Goal: Transaction & Acquisition: Register for event/course

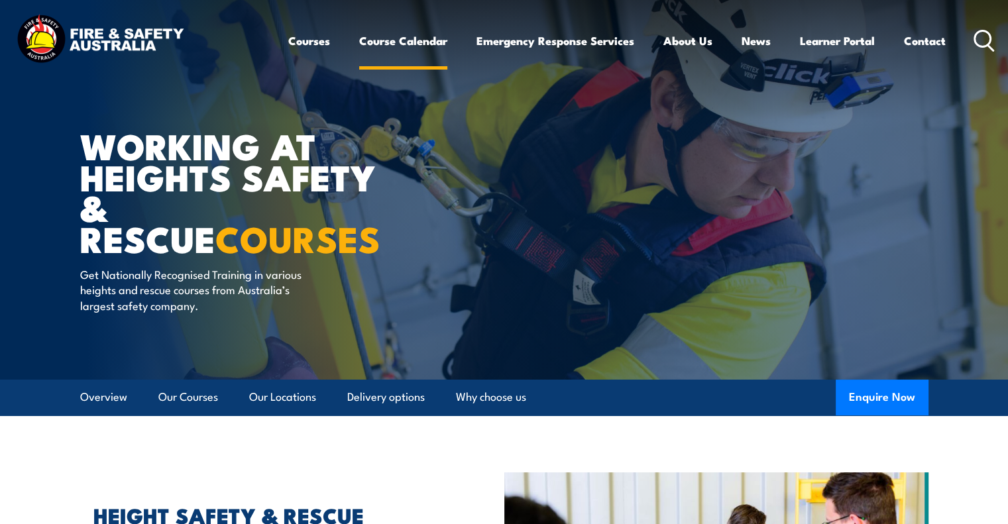
click at [418, 46] on link "Course Calendar" at bounding box center [403, 40] width 88 height 35
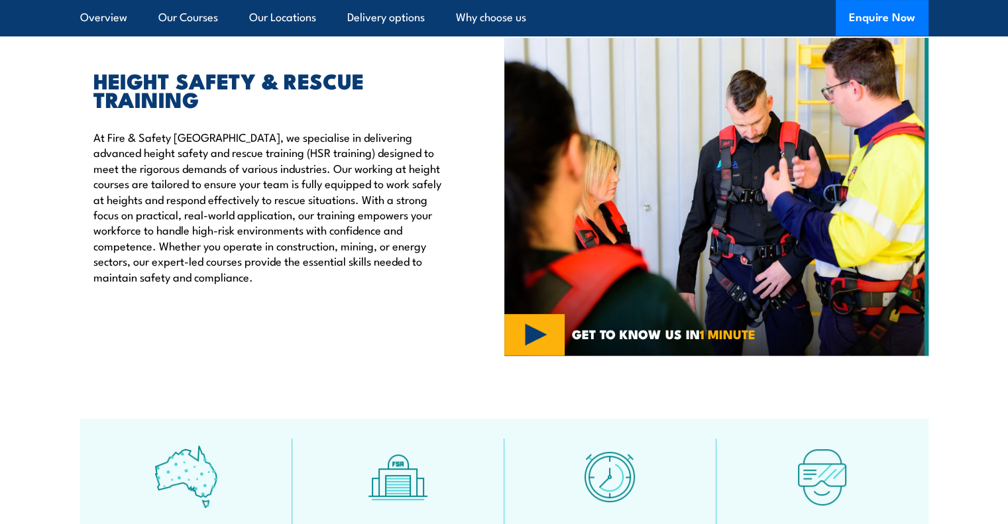
scroll to position [464, 0]
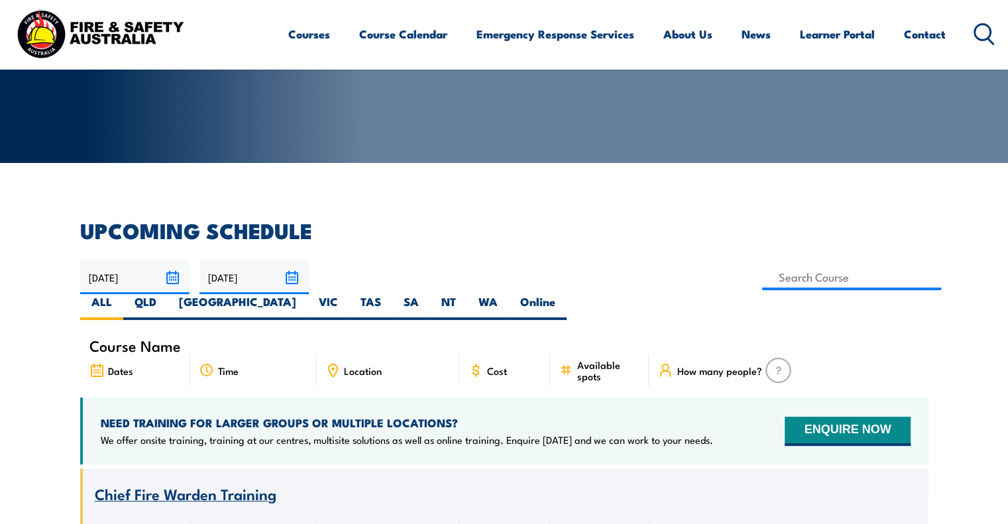
scroll to position [199, 0]
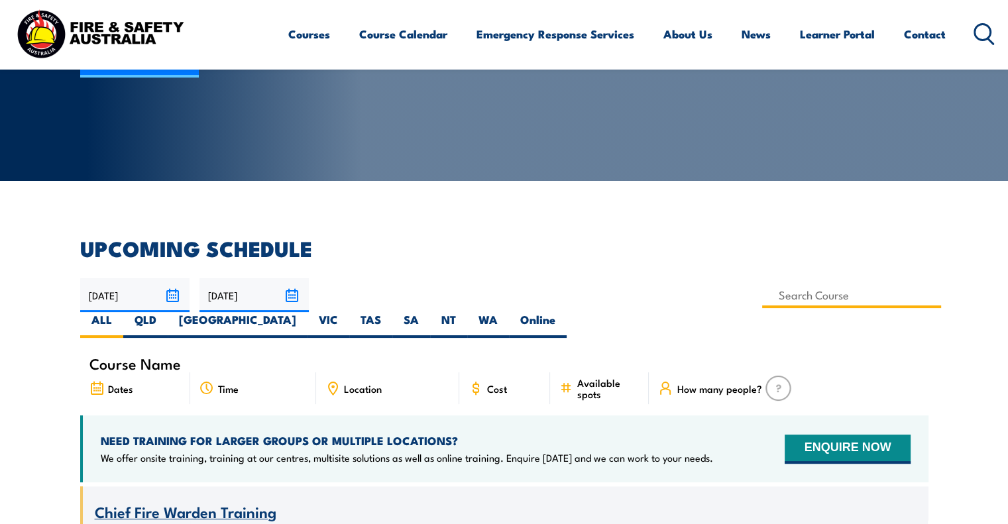
click at [762, 292] on input at bounding box center [852, 295] width 180 height 26
type input "Work Safely at Heights Training"
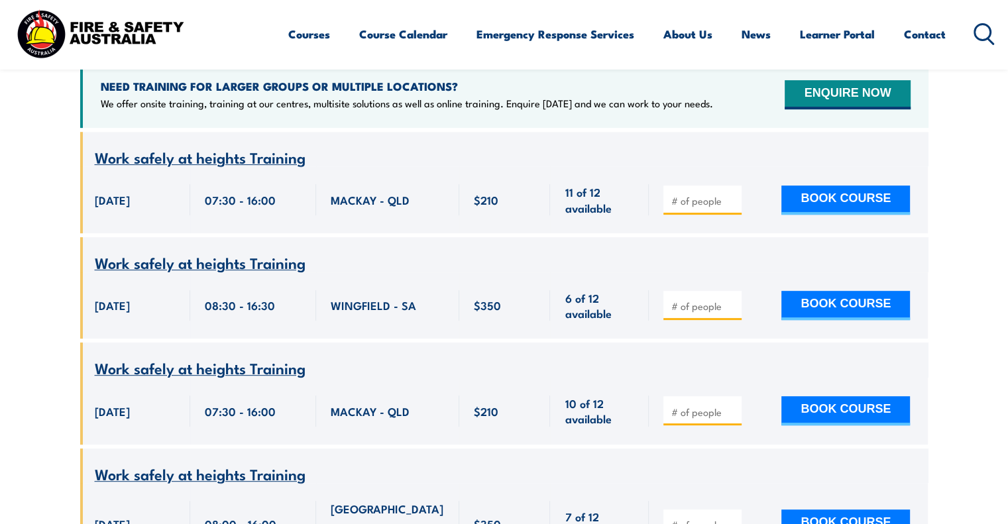
scroll to position [570, 0]
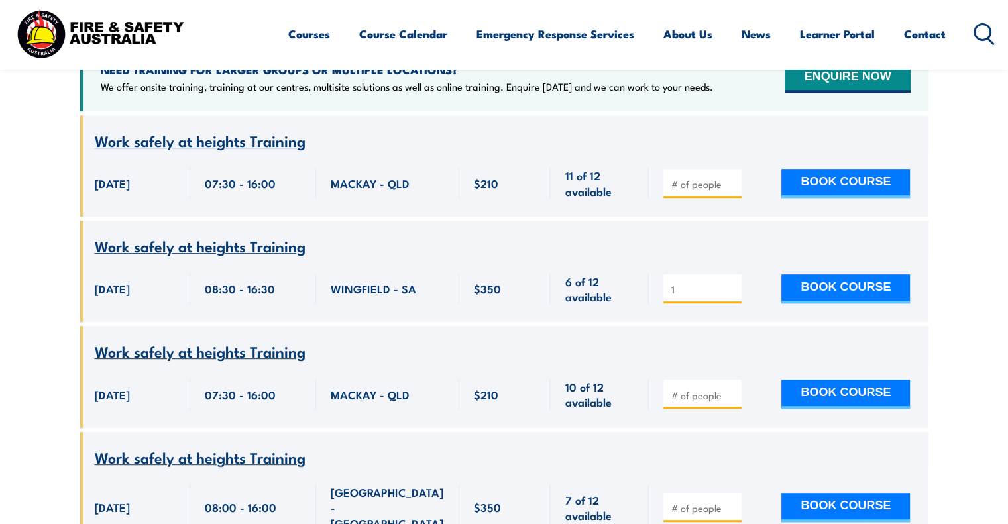
click at [731, 283] on input "1" at bounding box center [704, 289] width 66 height 13
type input "2"
click at [731, 283] on input "2" at bounding box center [704, 289] width 66 height 13
click at [805, 274] on button "BOOK COURSE" at bounding box center [845, 288] width 129 height 29
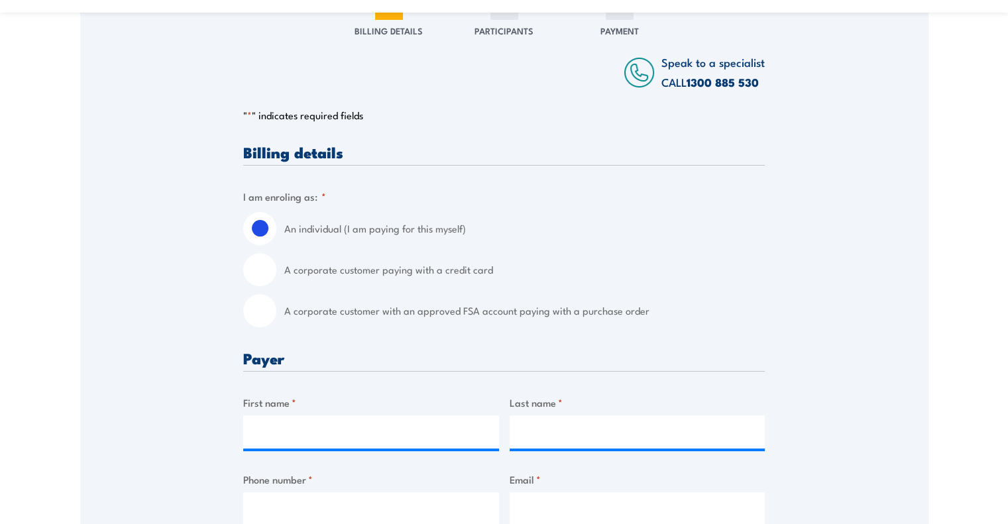
scroll to position [265, 0]
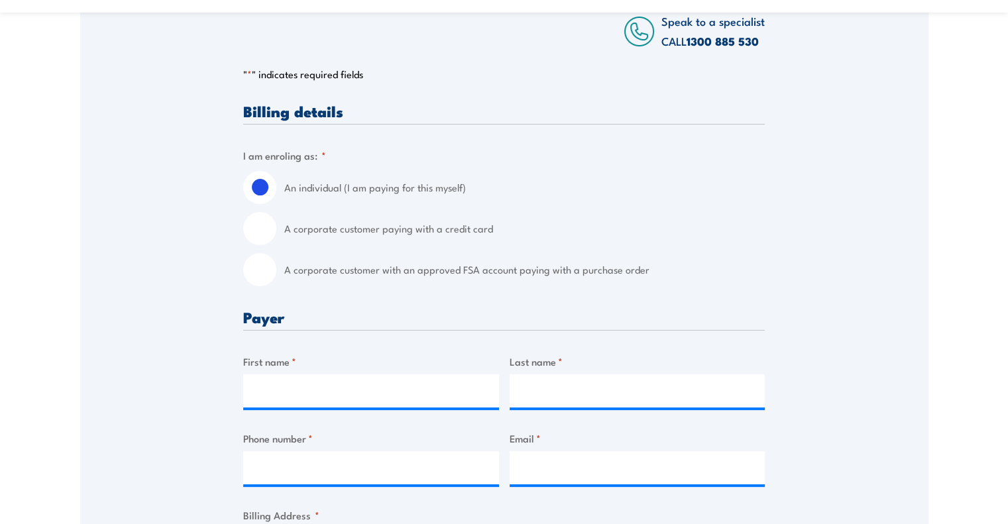
click at [261, 232] on input "A corporate customer paying with a credit card" at bounding box center [259, 228] width 33 height 33
radio input "true"
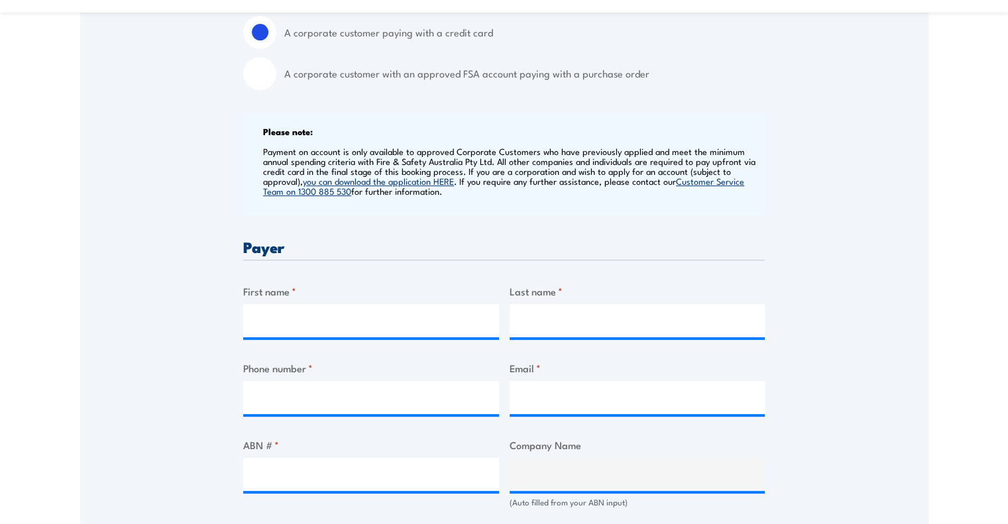
scroll to position [464, 0]
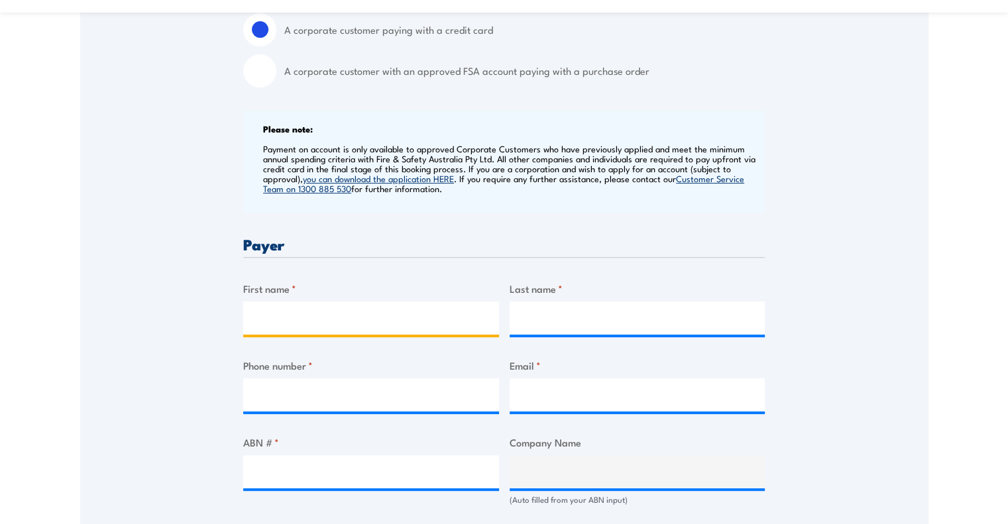
click at [338, 321] on input "First name *" at bounding box center [371, 318] width 256 height 33
type input "MATT"
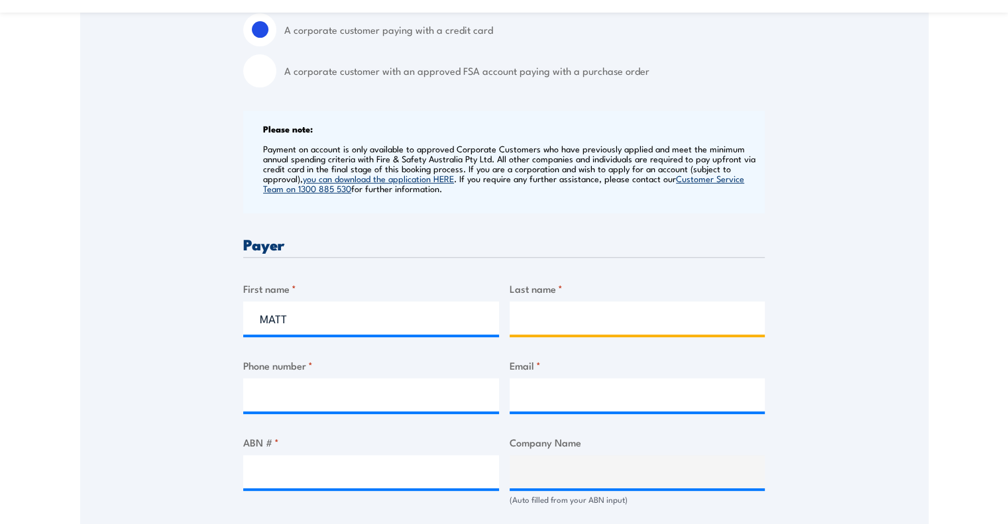
type input "WILKINSON"
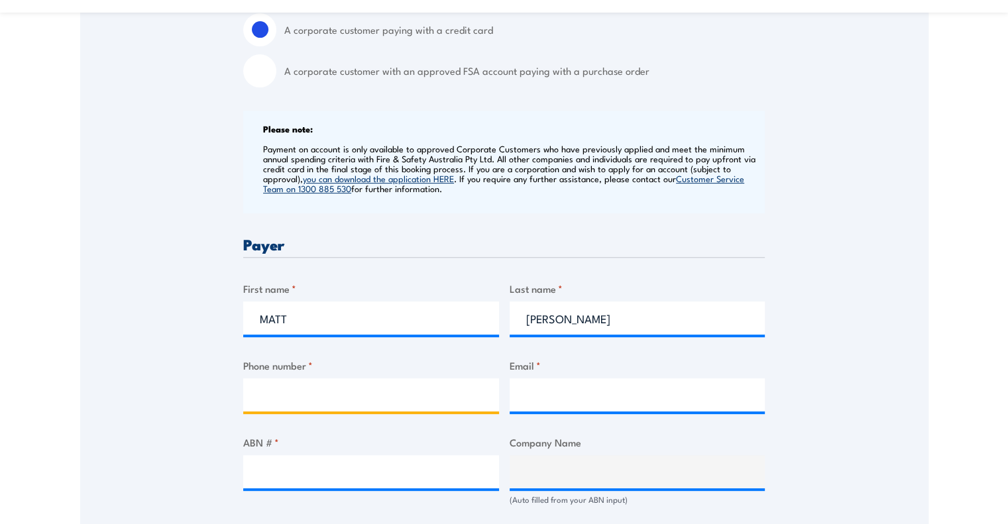
type input "0479002834"
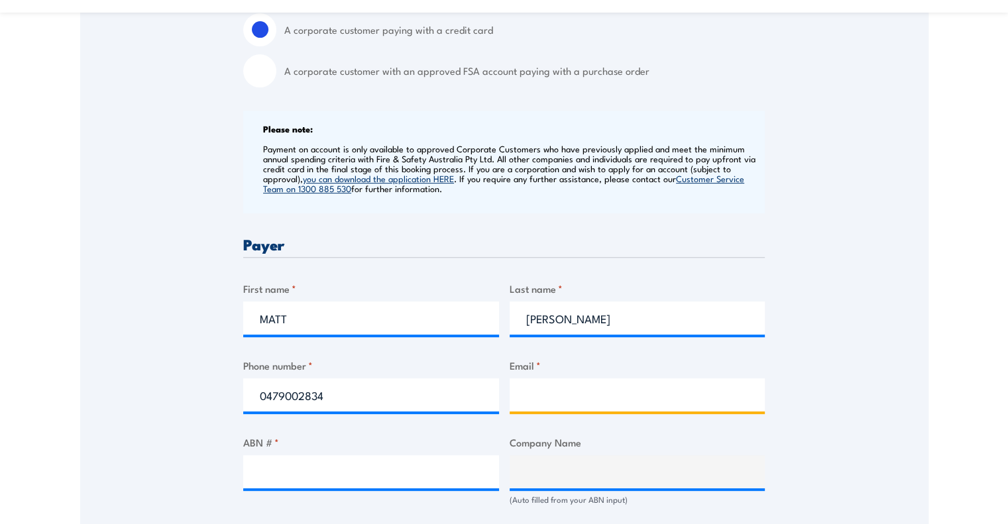
type input "matt@airtechclimatesolutions.com"
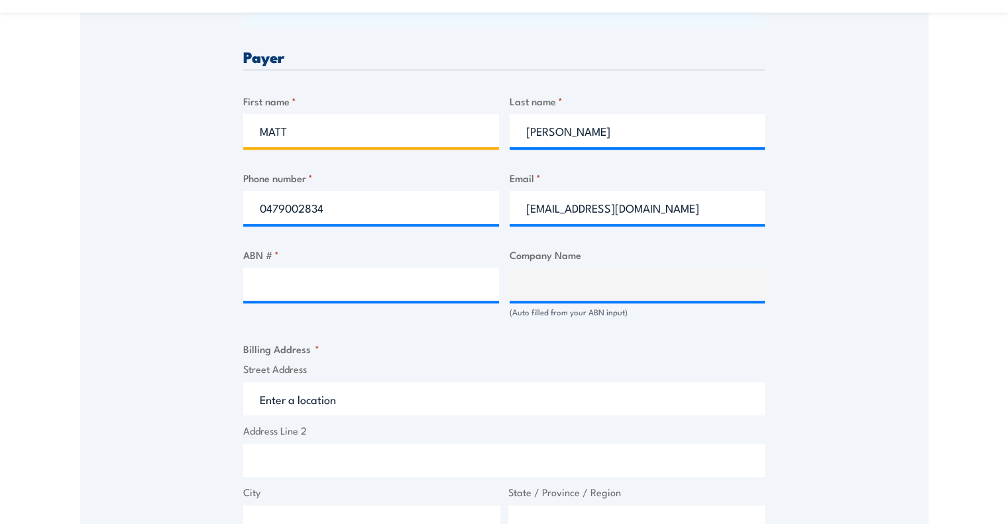
scroll to position [663, 0]
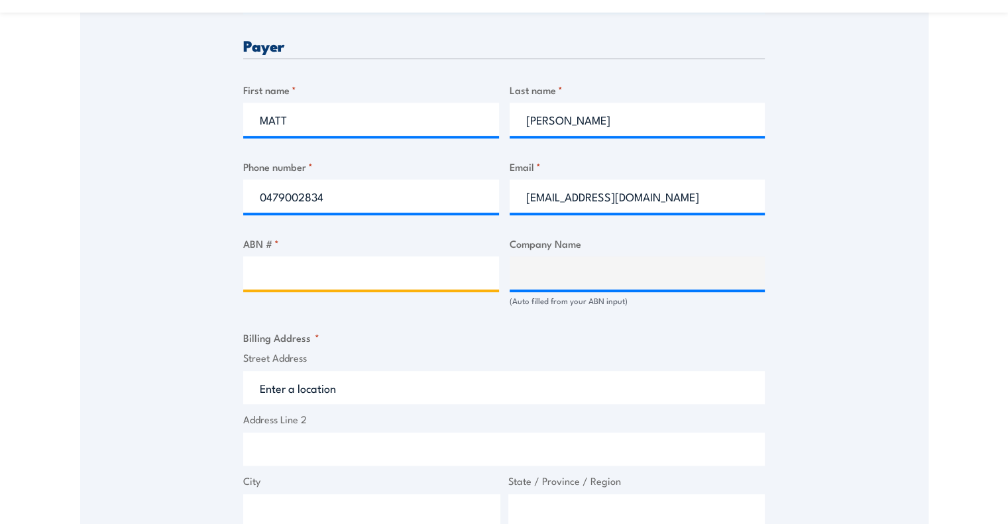
click at [312, 280] on input "ABN # *" at bounding box center [371, 273] width 256 height 33
type input "47656179896"
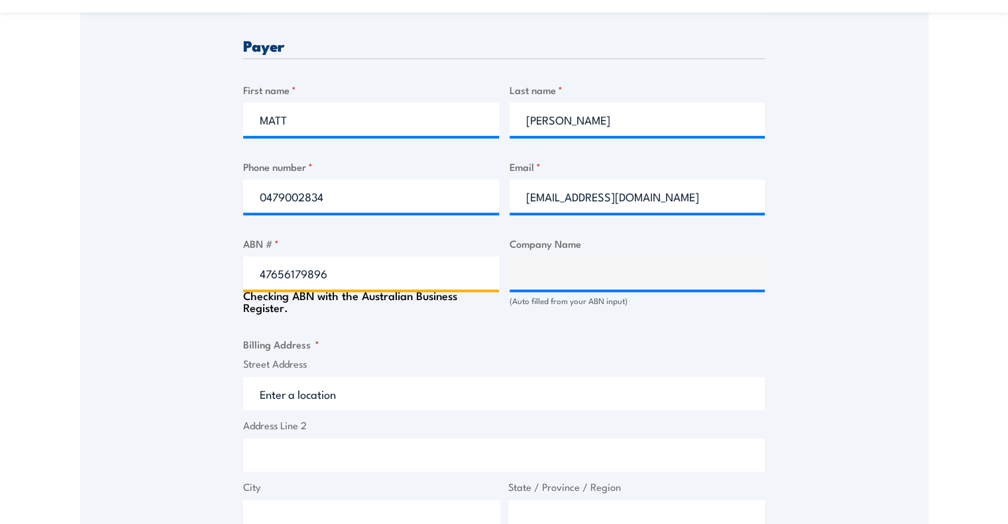
type input "AIRTECH CLIMATE SOLUTIONS PTY LTD"
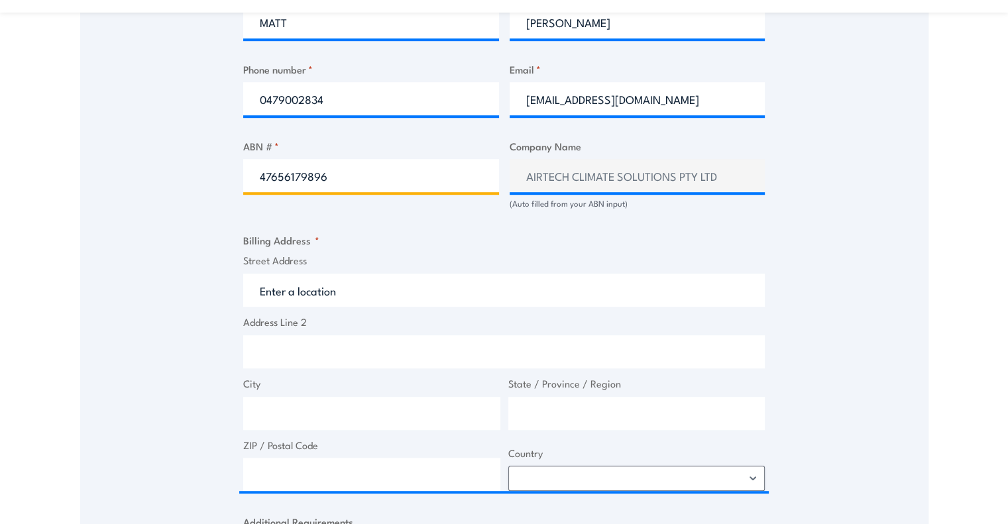
scroll to position [862, 0]
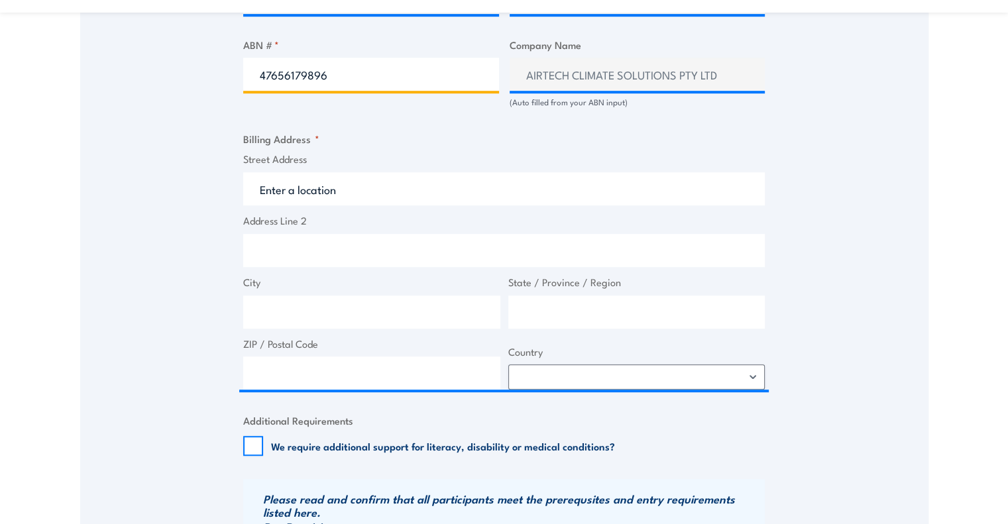
type input "47656179896"
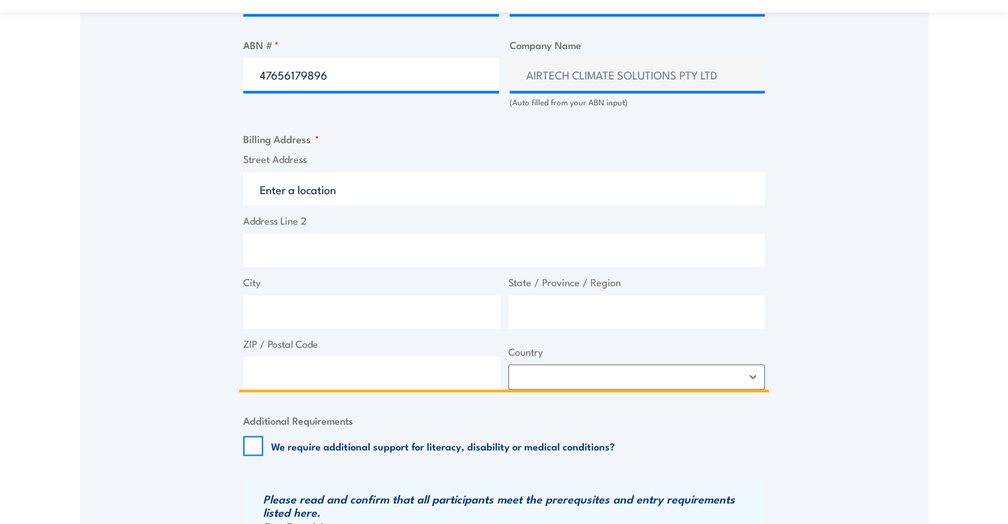
click at [294, 190] on input "Street Address" at bounding box center [504, 188] width 522 height 33
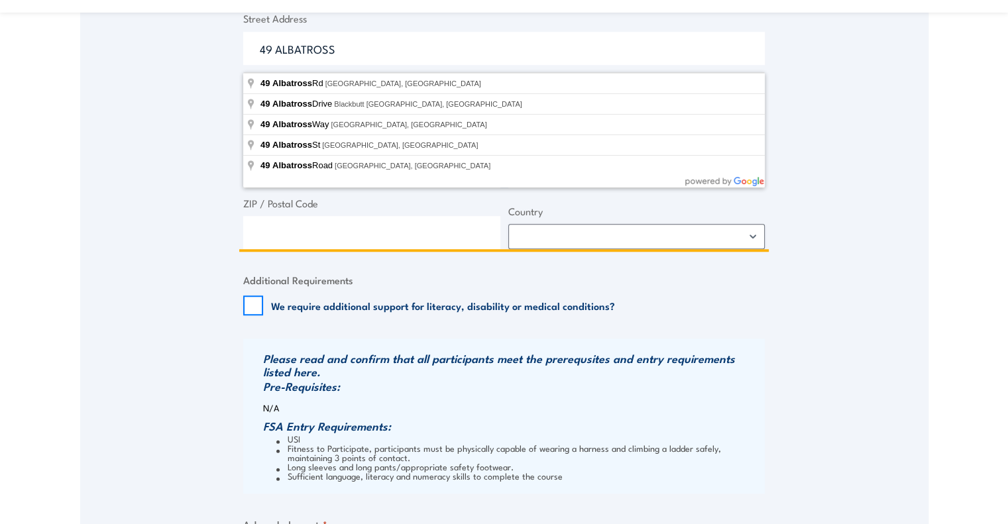
scroll to position [994, 0]
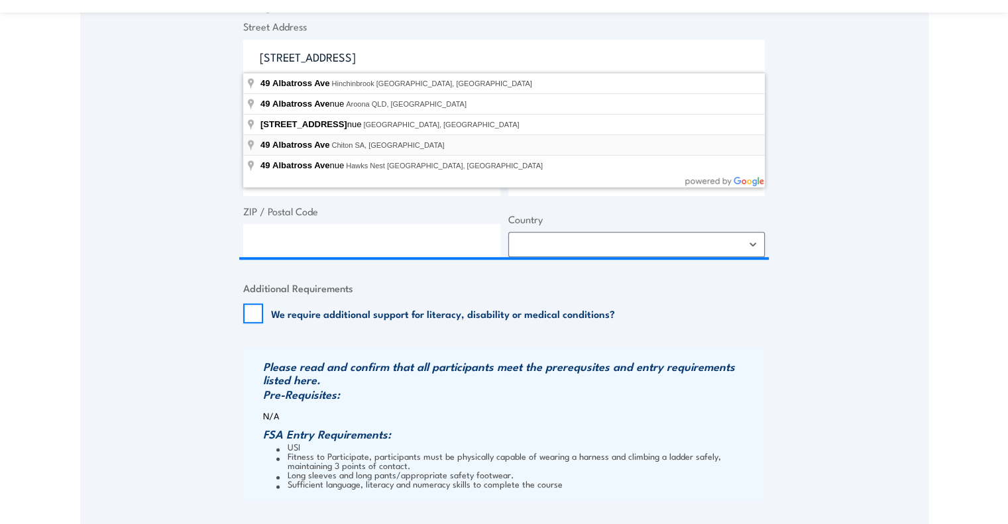
type input "49 Albatross Ave, Chiton SA, Australia"
type input "49 Albatross Ave"
type input "Chiton"
type input "South Australia"
type input "5211"
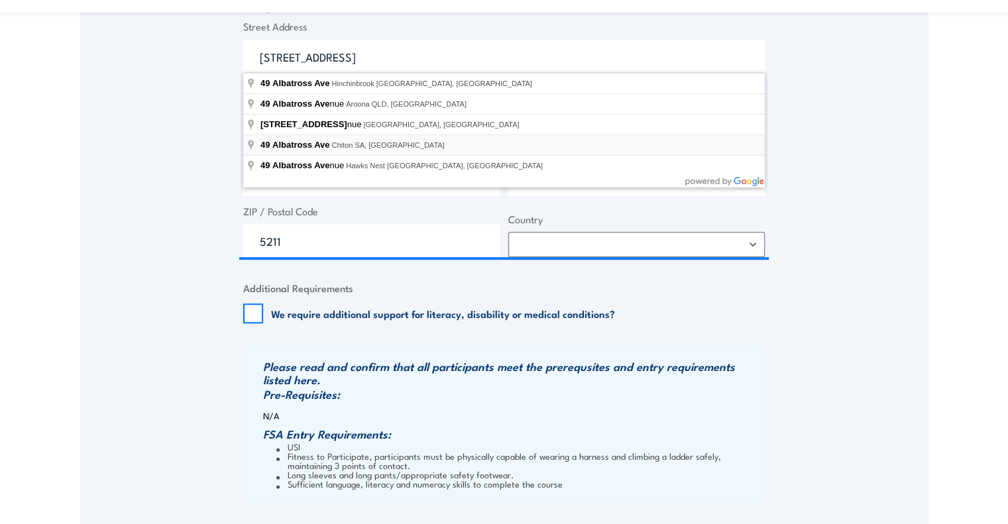
select select "Australia"
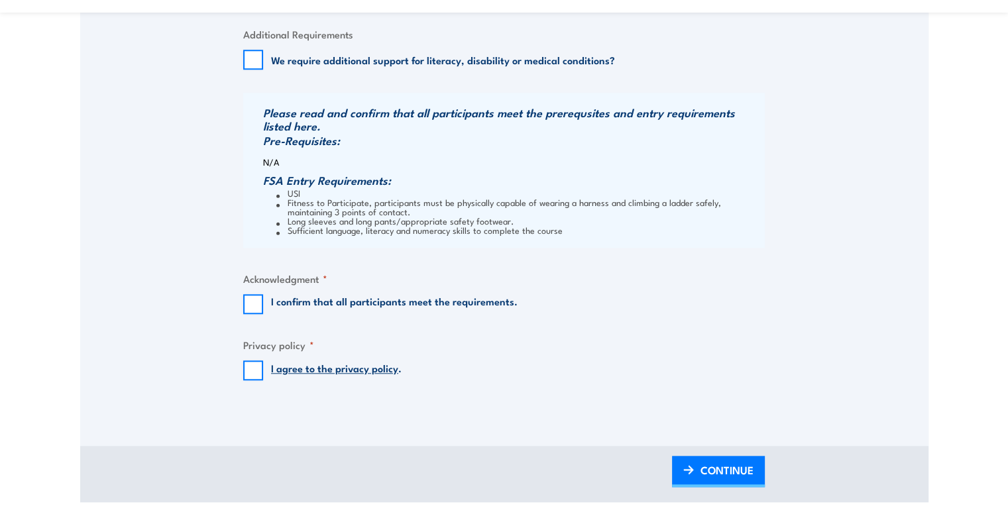
scroll to position [1259, 0]
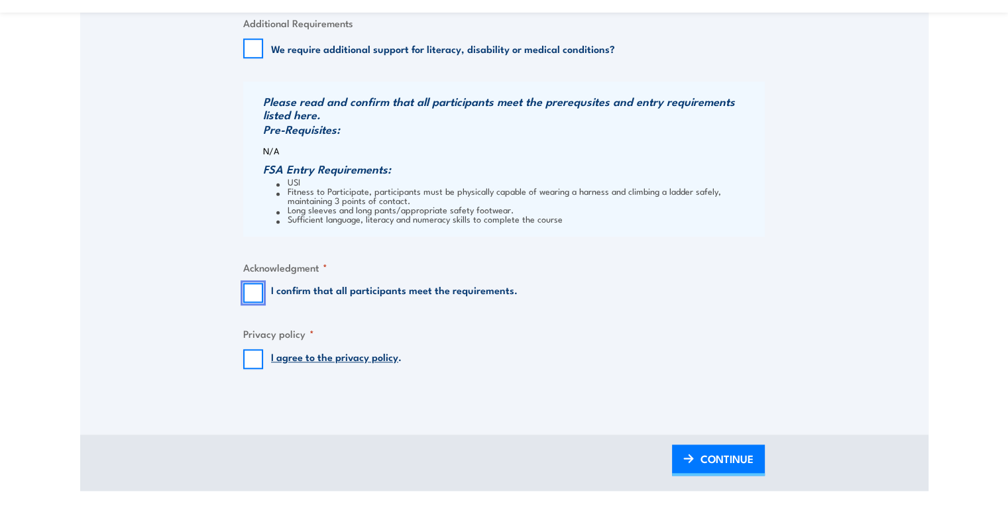
click at [254, 294] on input "I confirm that all participants meet the requirements." at bounding box center [253, 293] width 20 height 20
checkbox input "true"
click at [255, 359] on input "I agree to the privacy policy ." at bounding box center [253, 359] width 20 height 20
checkbox input "true"
click at [722, 451] on span "CONTINUE" at bounding box center [727, 458] width 53 height 35
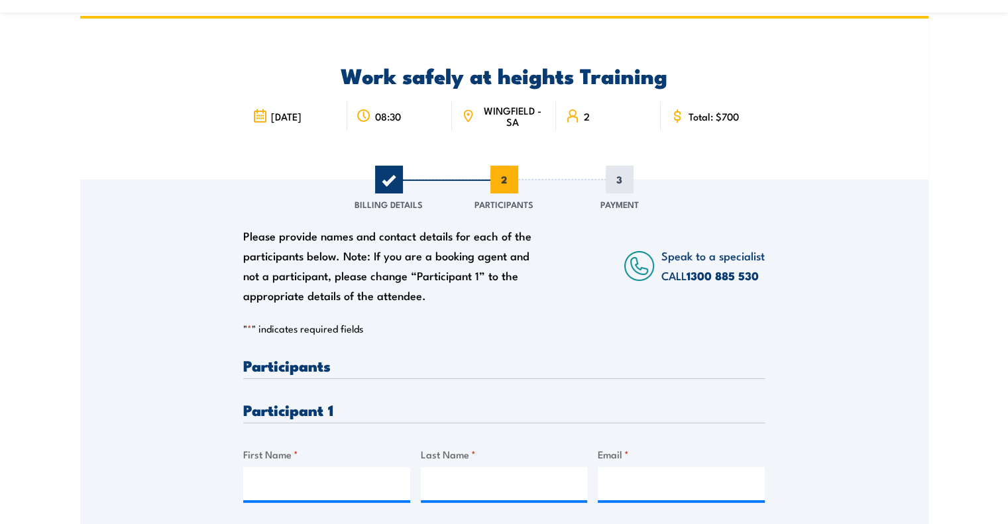
scroll to position [133, 0]
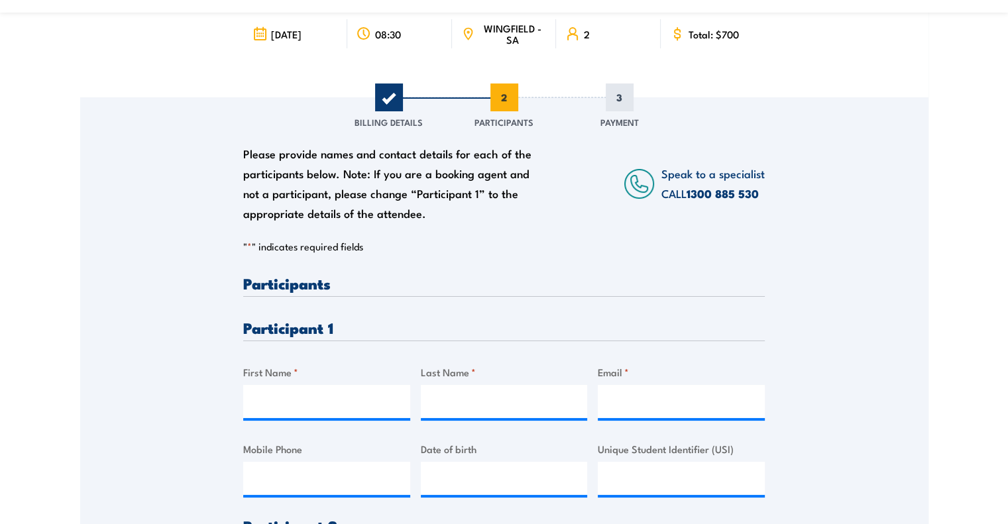
click at [306, 280] on h3 "Participants" at bounding box center [504, 283] width 522 height 15
click at [310, 399] on input "First Name *" at bounding box center [326, 401] width 167 height 33
type input "SETH"
type input "CARPENTER"
click at [642, 405] on input "Email *" at bounding box center [681, 401] width 167 height 33
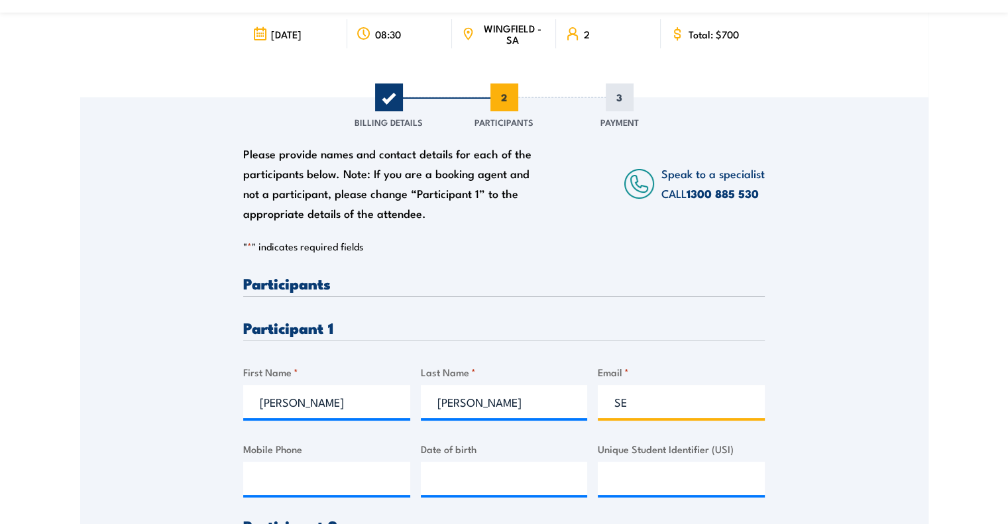
type input "S"
click at [679, 409] on input "setcarpe@" at bounding box center [681, 401] width 167 height 33
type input "setcarpe@icloud.com"
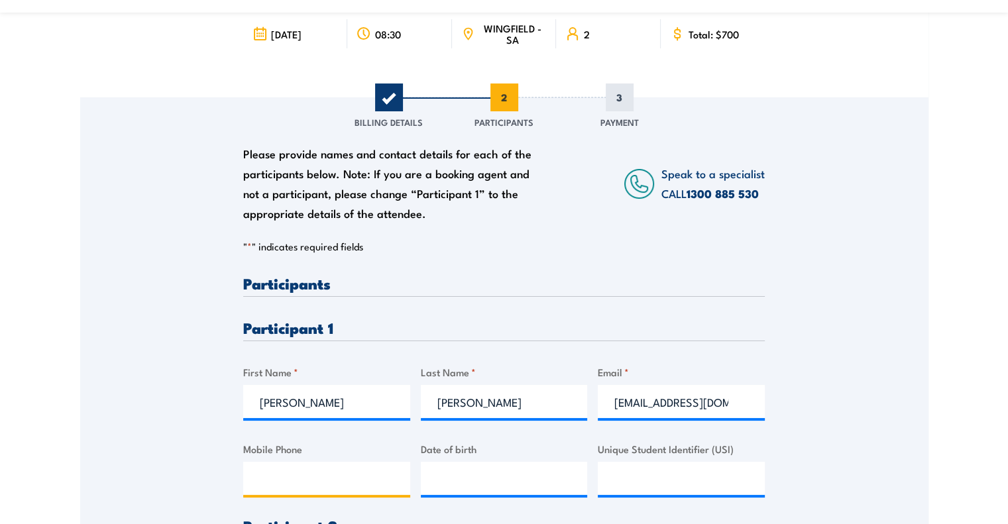
click at [329, 478] on input "Mobile Phone" at bounding box center [326, 478] width 167 height 33
type input "0436365257"
type input "__/__/____"
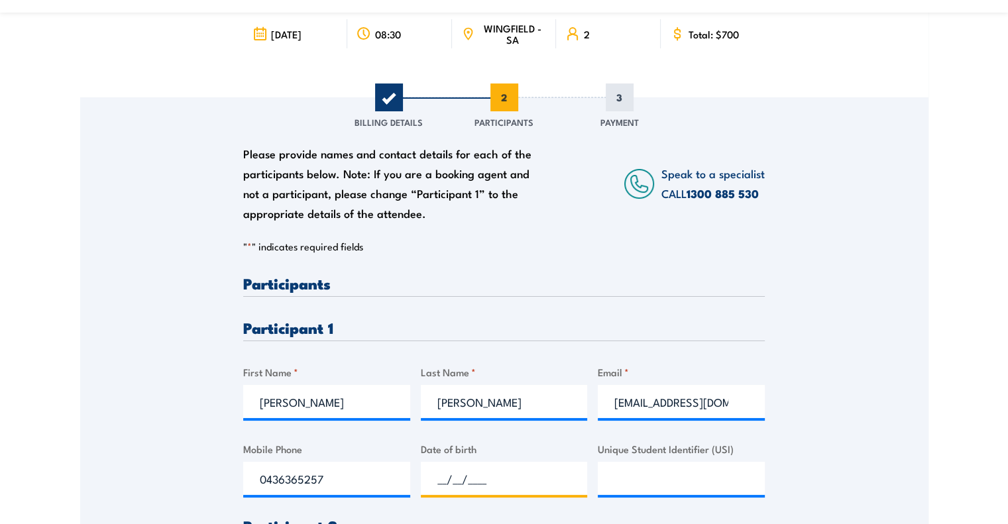
click at [475, 477] on input "__/__/____" at bounding box center [504, 478] width 167 height 33
click at [497, 479] on input "__/__/____" at bounding box center [504, 478] width 167 height 33
click at [433, 474] on input "__/__/____" at bounding box center [504, 478] width 167 height 33
type input "14/09/2005"
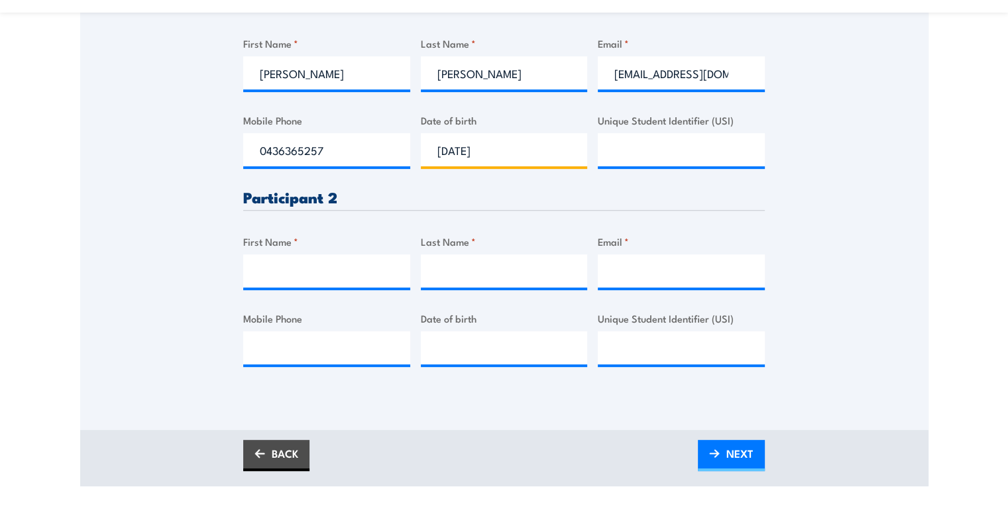
scroll to position [464, 0]
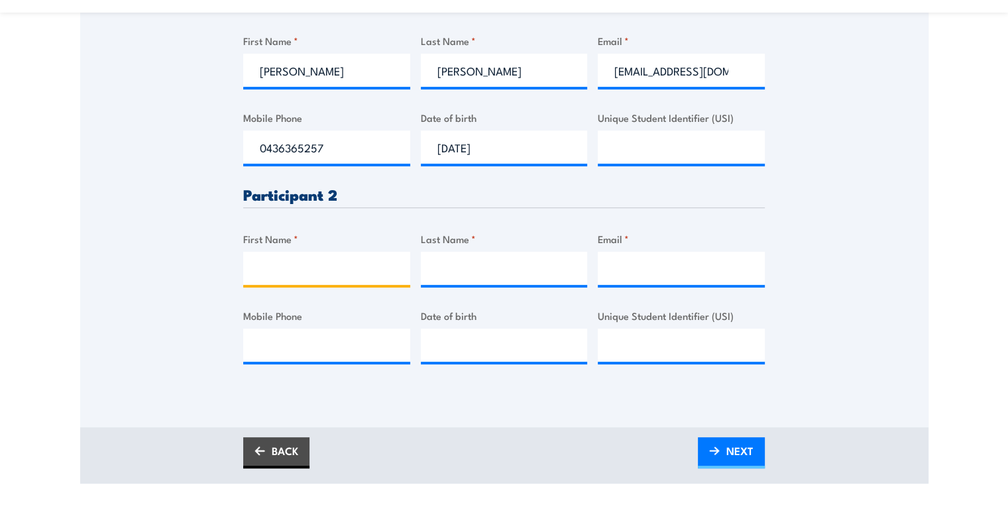
click at [310, 272] on input "First Name *" at bounding box center [326, 268] width 167 height 33
click at [329, 265] on input "First Name *" at bounding box center [326, 268] width 167 height 33
type input "Dante"
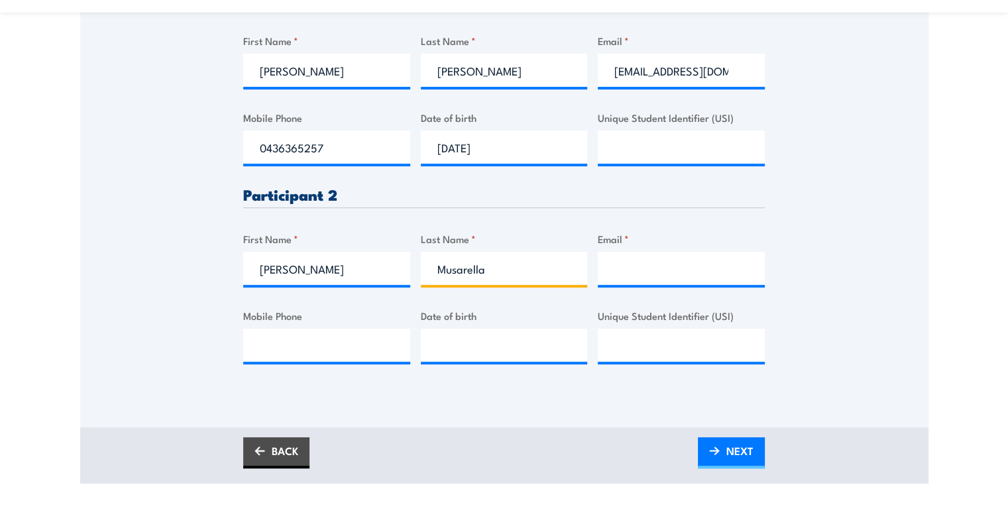
type input "Musarella"
click at [640, 266] on input "Email *" at bounding box center [681, 268] width 167 height 33
click at [619, 266] on input "Email *" at bounding box center [681, 268] width 167 height 33
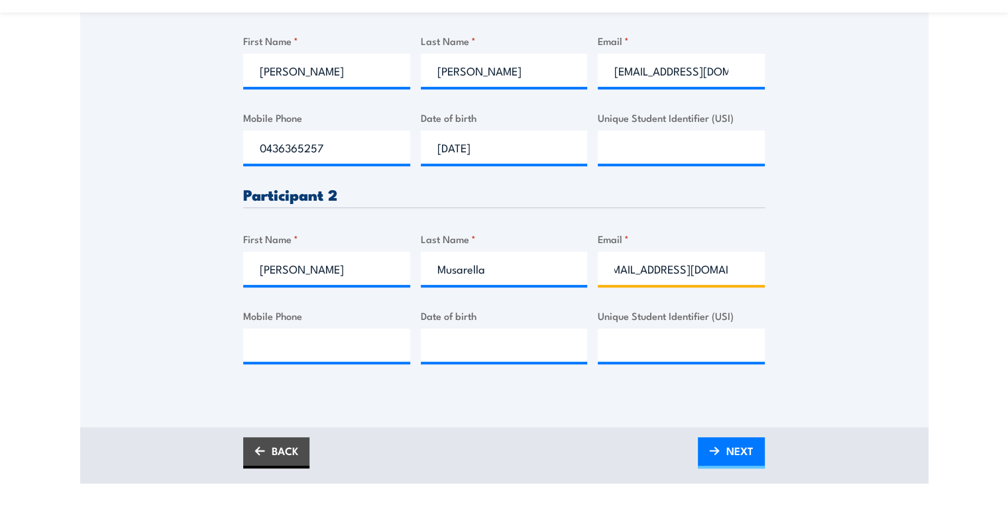
scroll to position [0, 22]
type input "dantemusarella@gmail.com"
click at [333, 343] on input "Mobile Phone" at bounding box center [326, 345] width 167 height 33
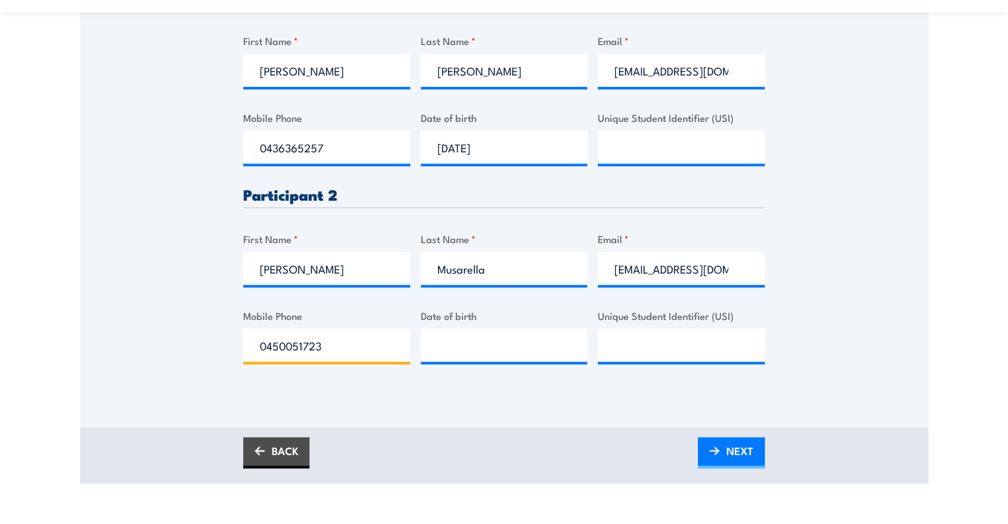
type input "0450051723"
click at [438, 347] on input "__/__/____" at bounding box center [504, 345] width 167 height 33
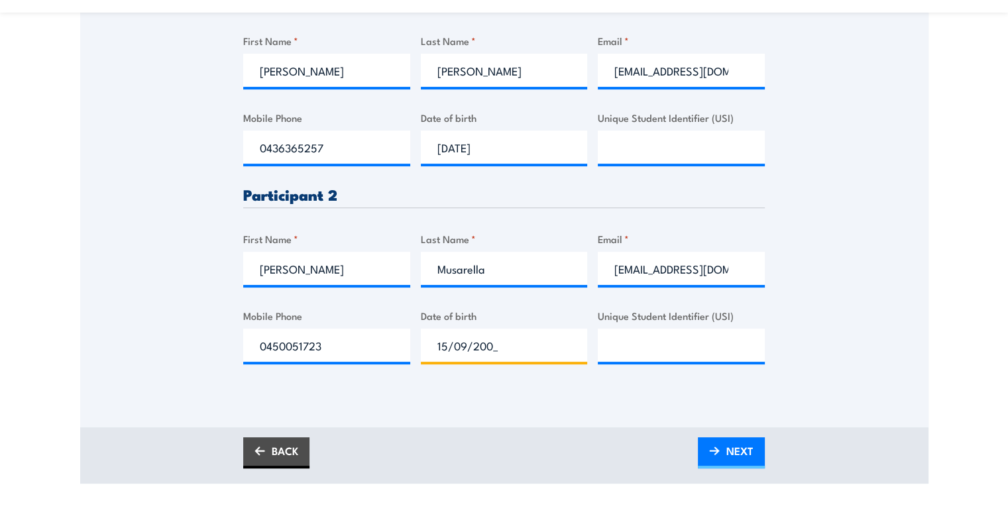
type input "15/09/2005"
click at [717, 443] on link "NEXT" at bounding box center [731, 452] width 67 height 31
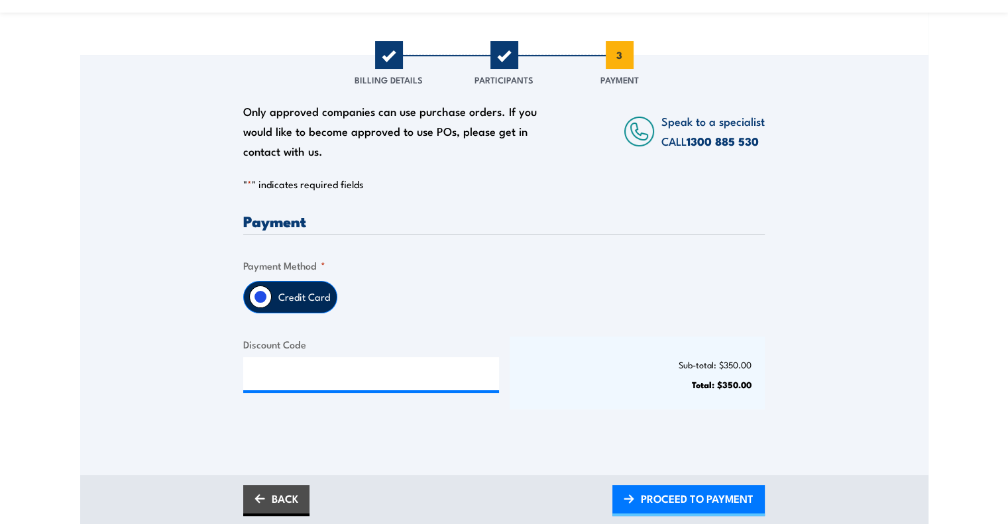
scroll to position [265, 0]
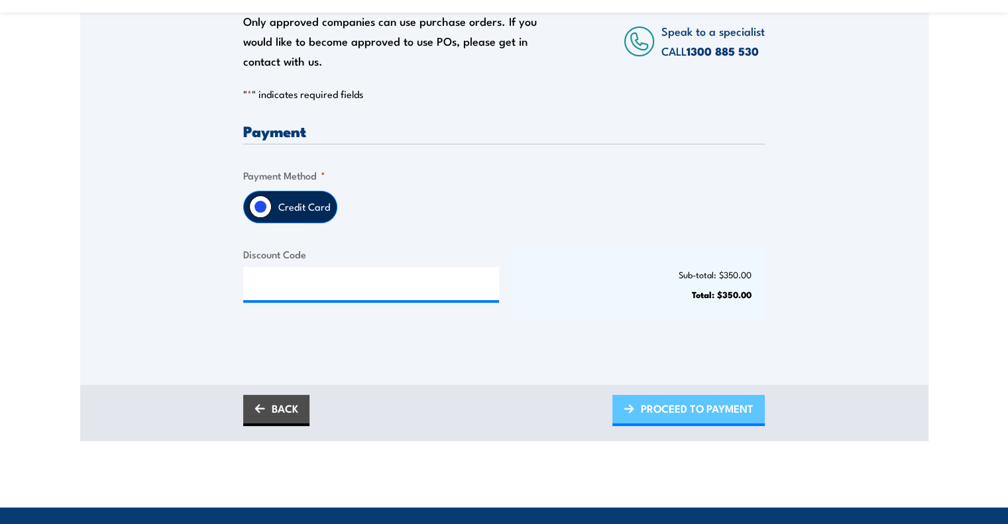
click at [717, 408] on span "PROCEED TO PAYMENT" at bounding box center [697, 408] width 113 height 35
